Goal: Task Accomplishment & Management: Use online tool/utility

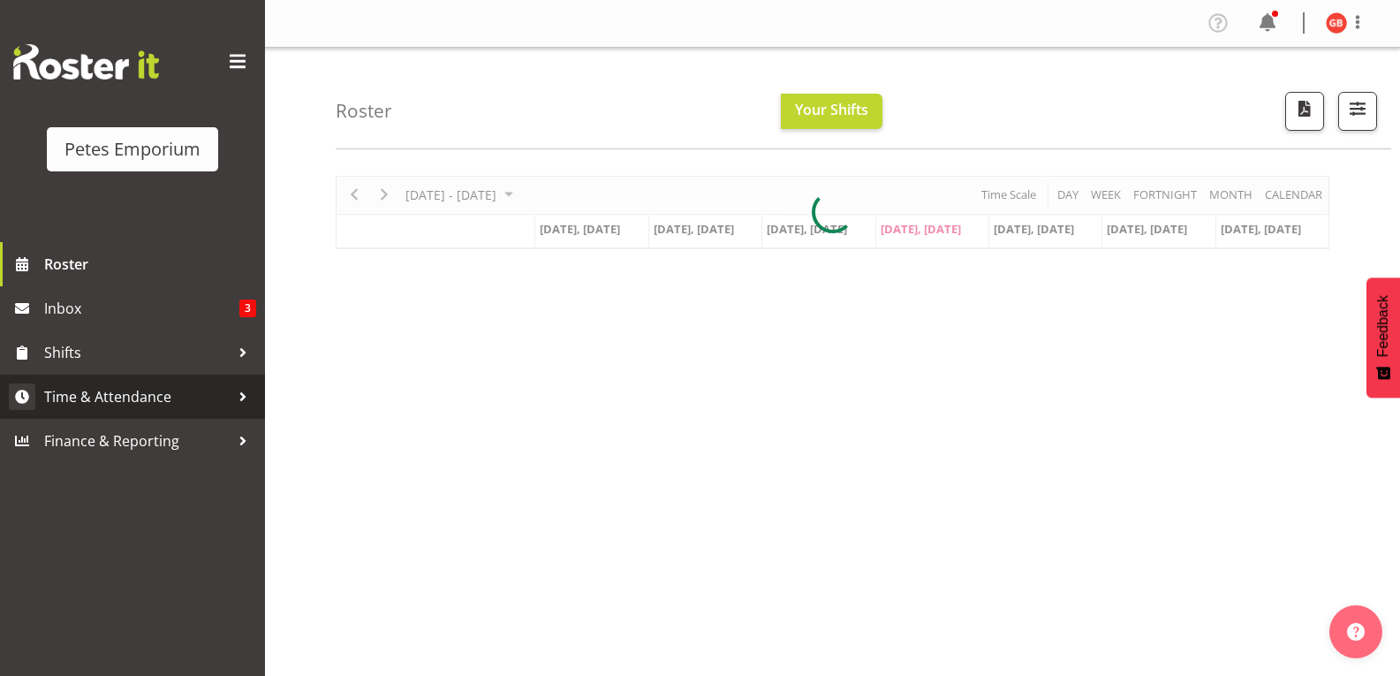
click at [128, 404] on span "Time & Attendance" at bounding box center [136, 396] width 185 height 26
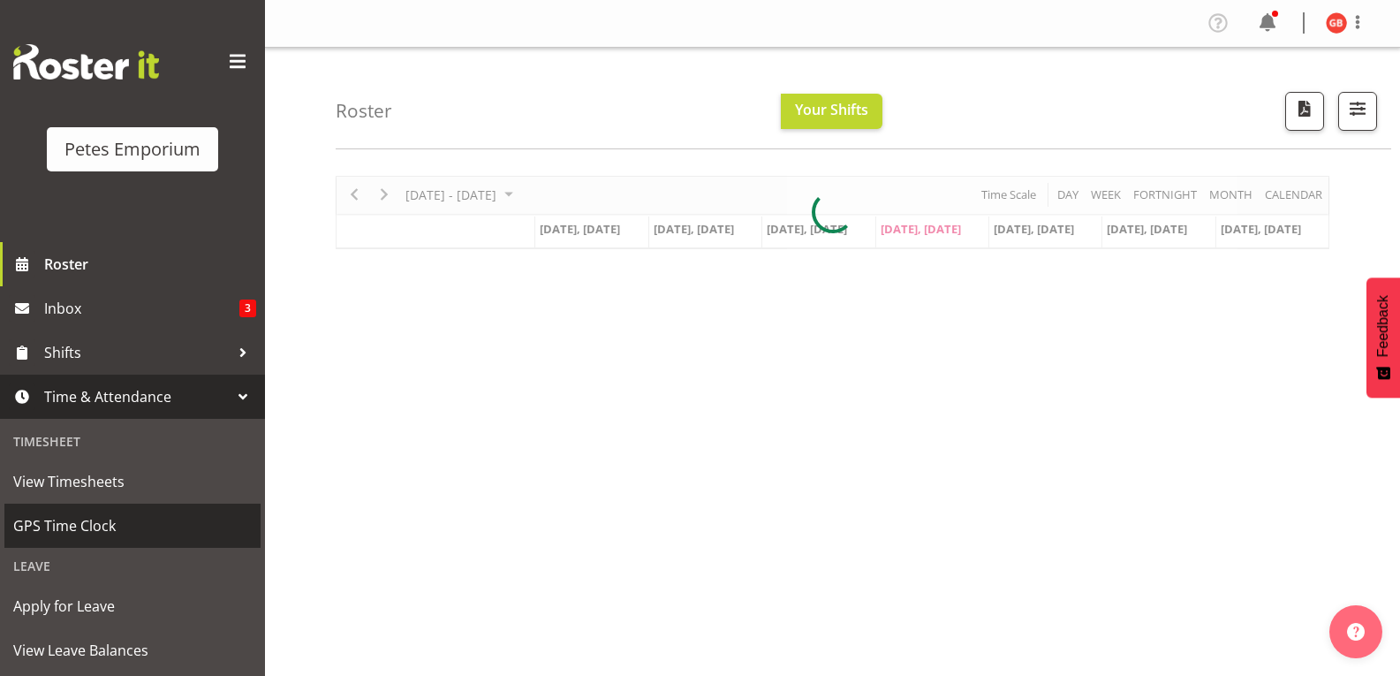
click at [103, 525] on span "GPS Time Clock" at bounding box center [132, 525] width 238 height 26
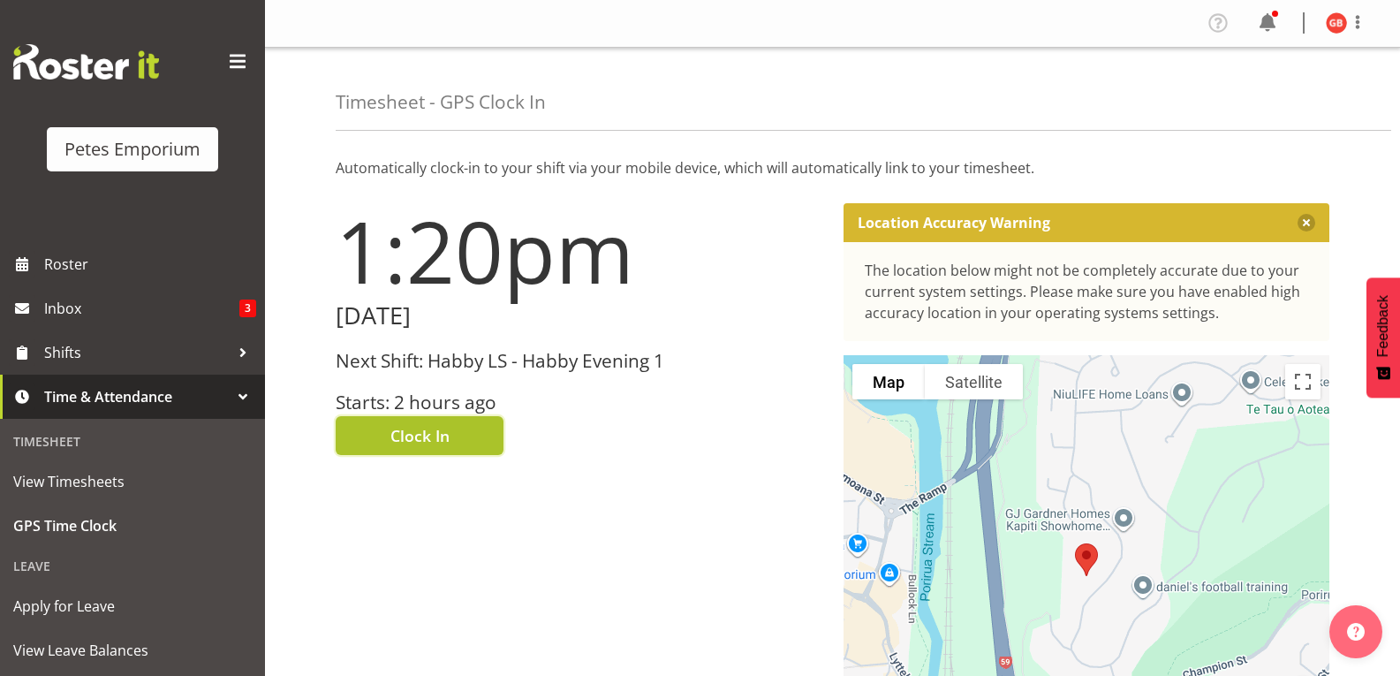
click at [474, 435] on button "Clock In" at bounding box center [420, 435] width 168 height 39
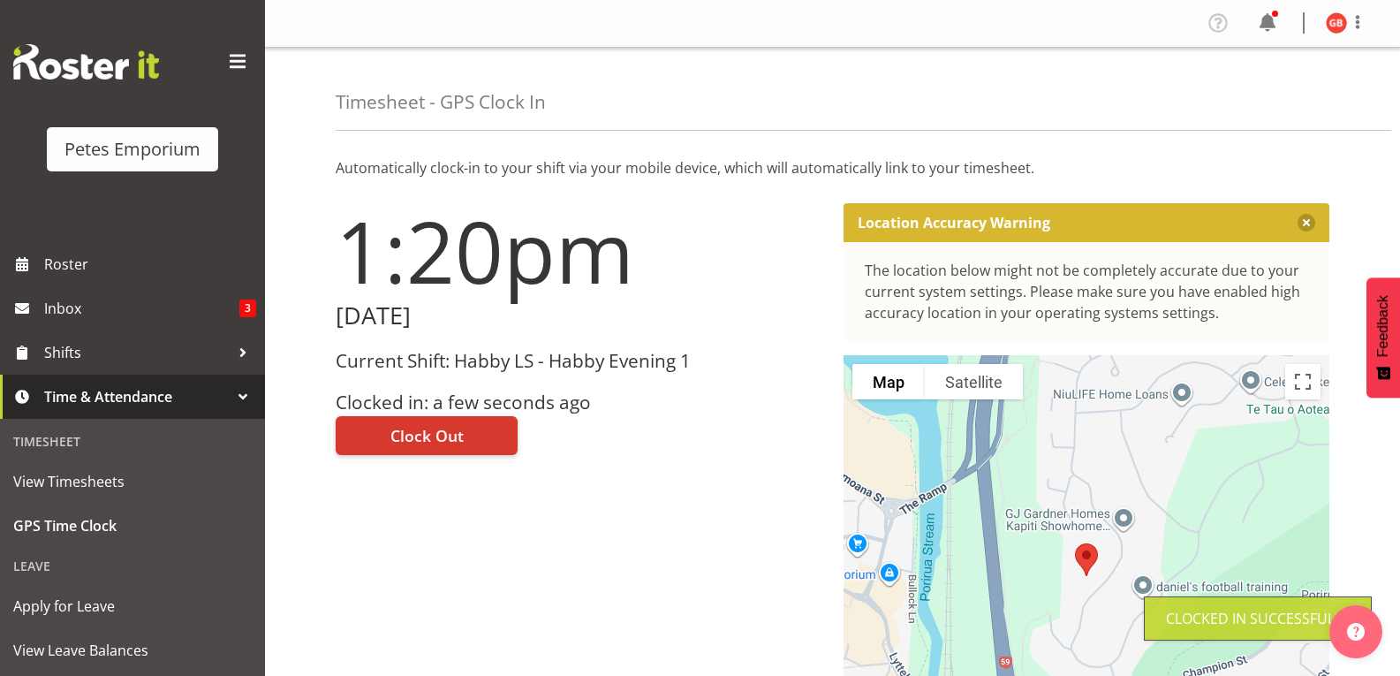
click at [1336, 19] on img at bounding box center [1336, 22] width 21 height 21
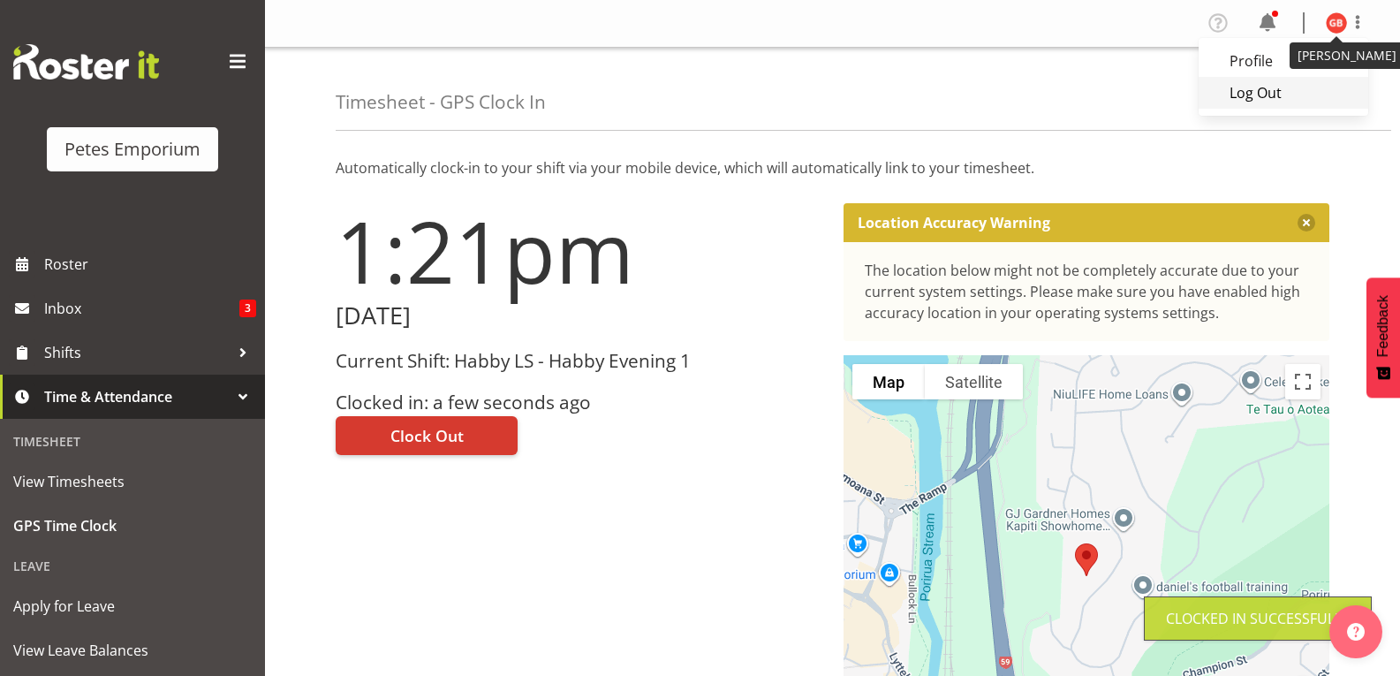
click at [1254, 101] on link "Log Out" at bounding box center [1283, 93] width 170 height 32
